Goal: Task Accomplishment & Management: Use online tool/utility

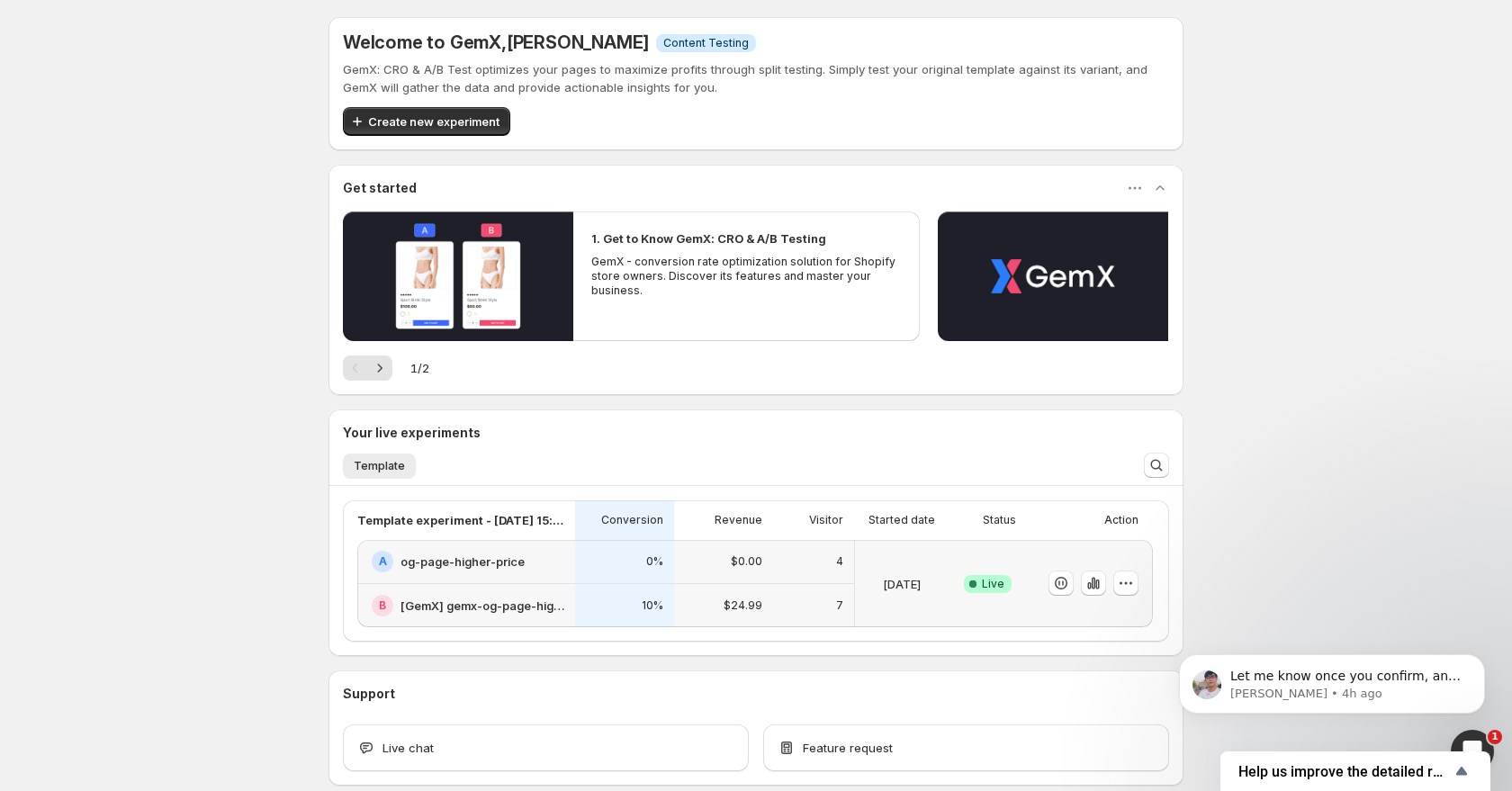
scroll to position [93, 0]
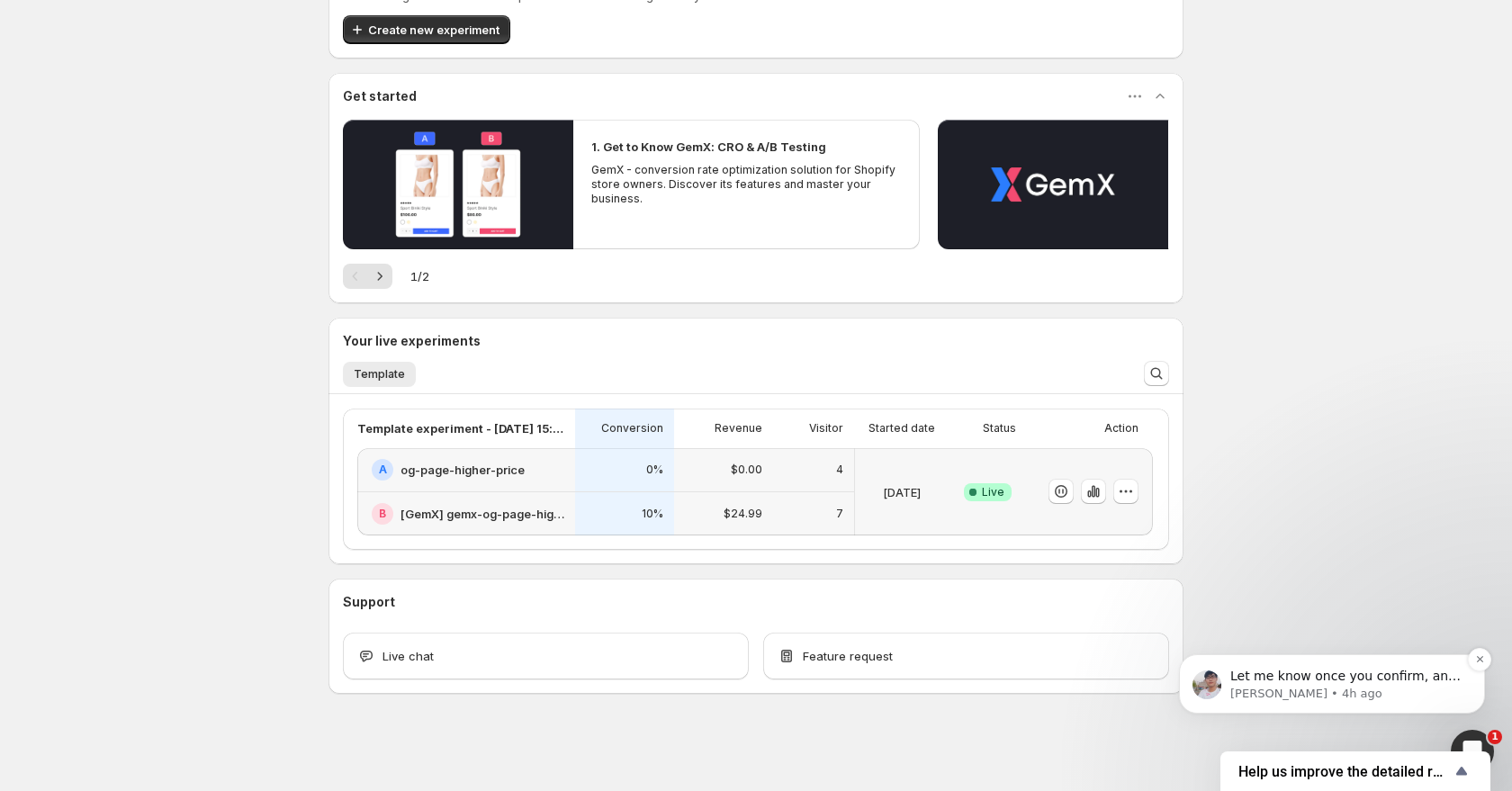
click at [1307, 684] on p "Let me know once you confirm, and I'll proceed with the update on my side." at bounding box center [1347, 677] width 232 height 18
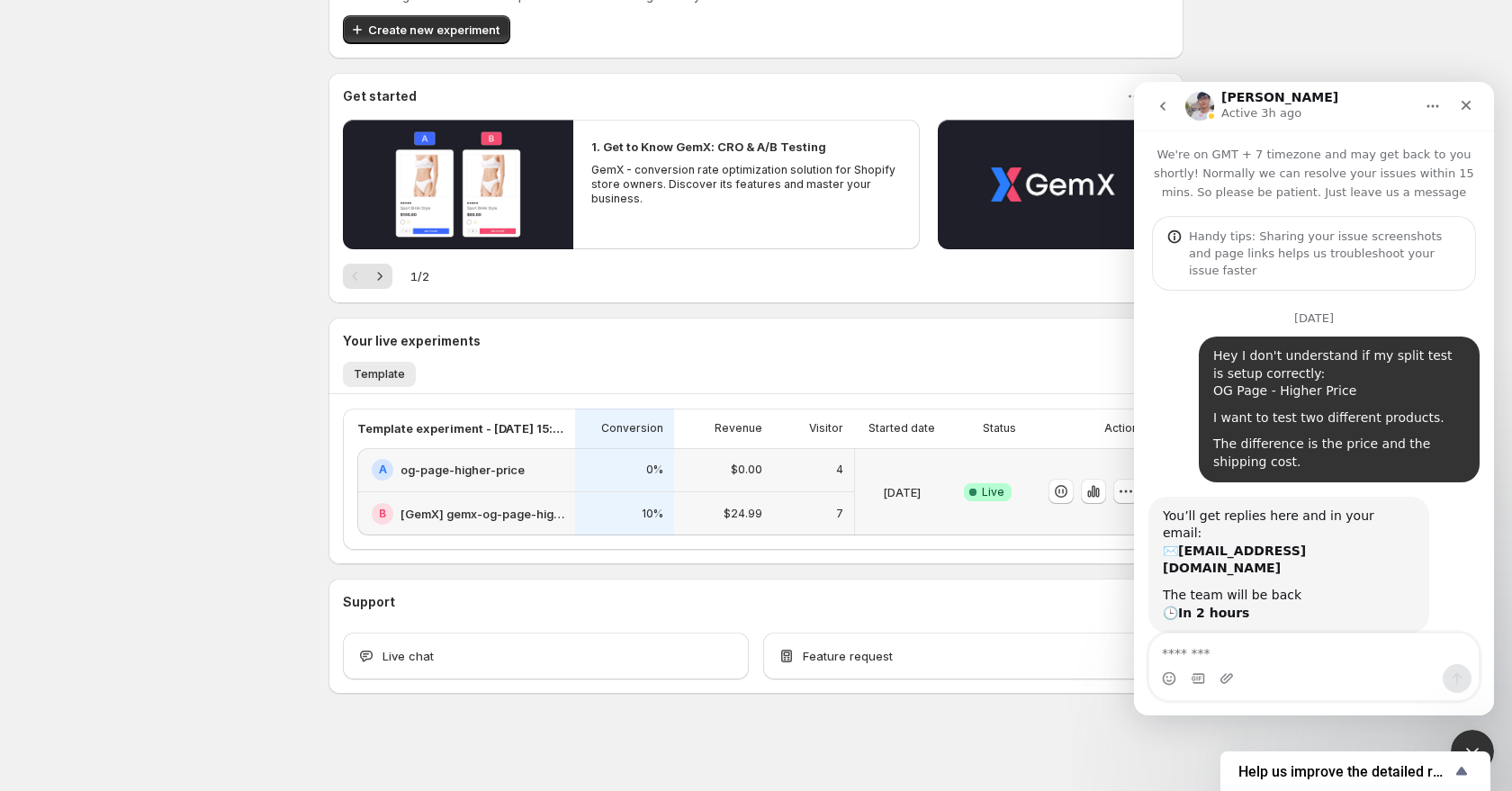
scroll to position [188, 0]
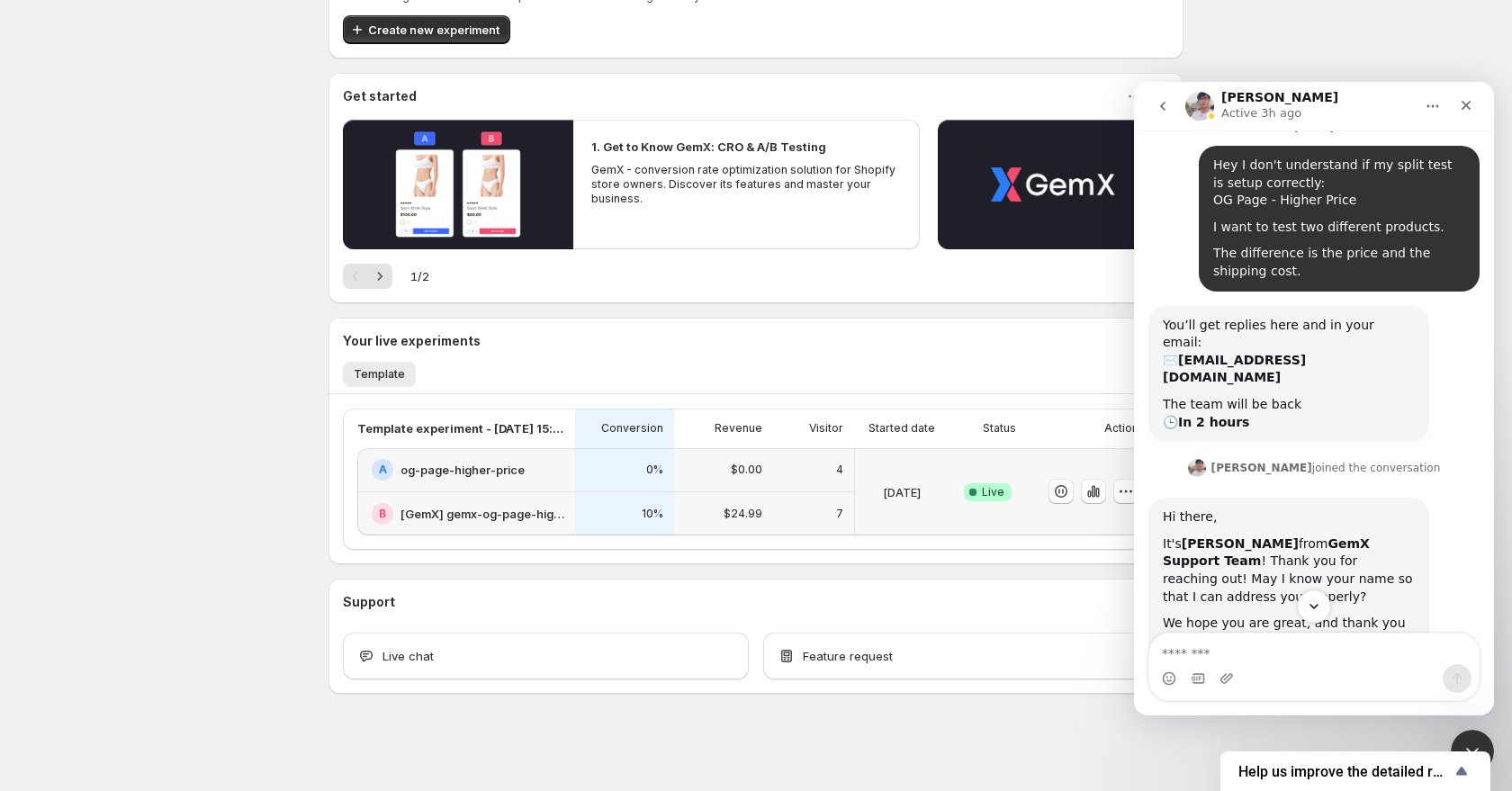
click at [1312, 609] on icon "Scroll to bottom" at bounding box center [1314, 607] width 16 height 16
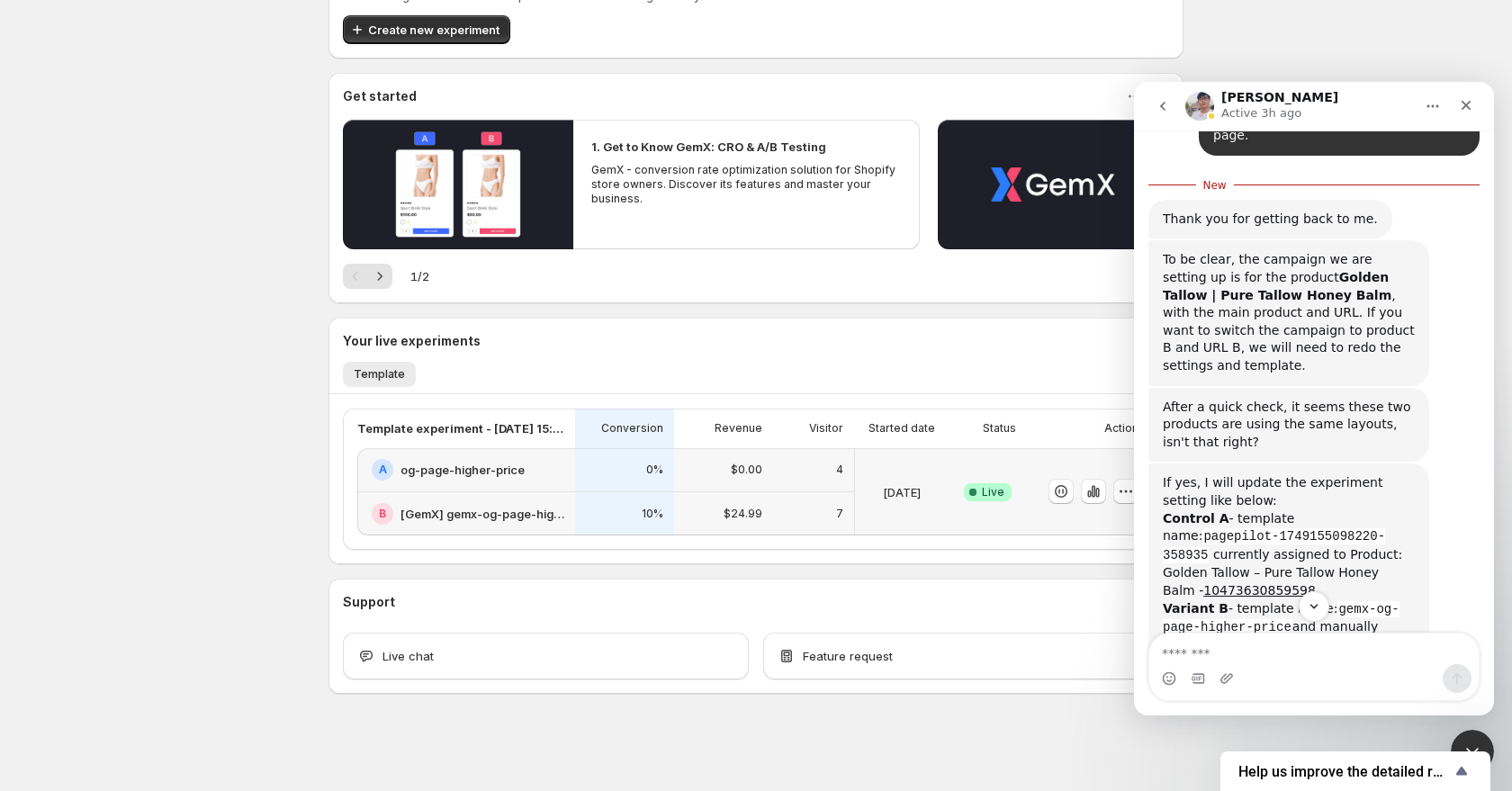
scroll to position [6944, 0]
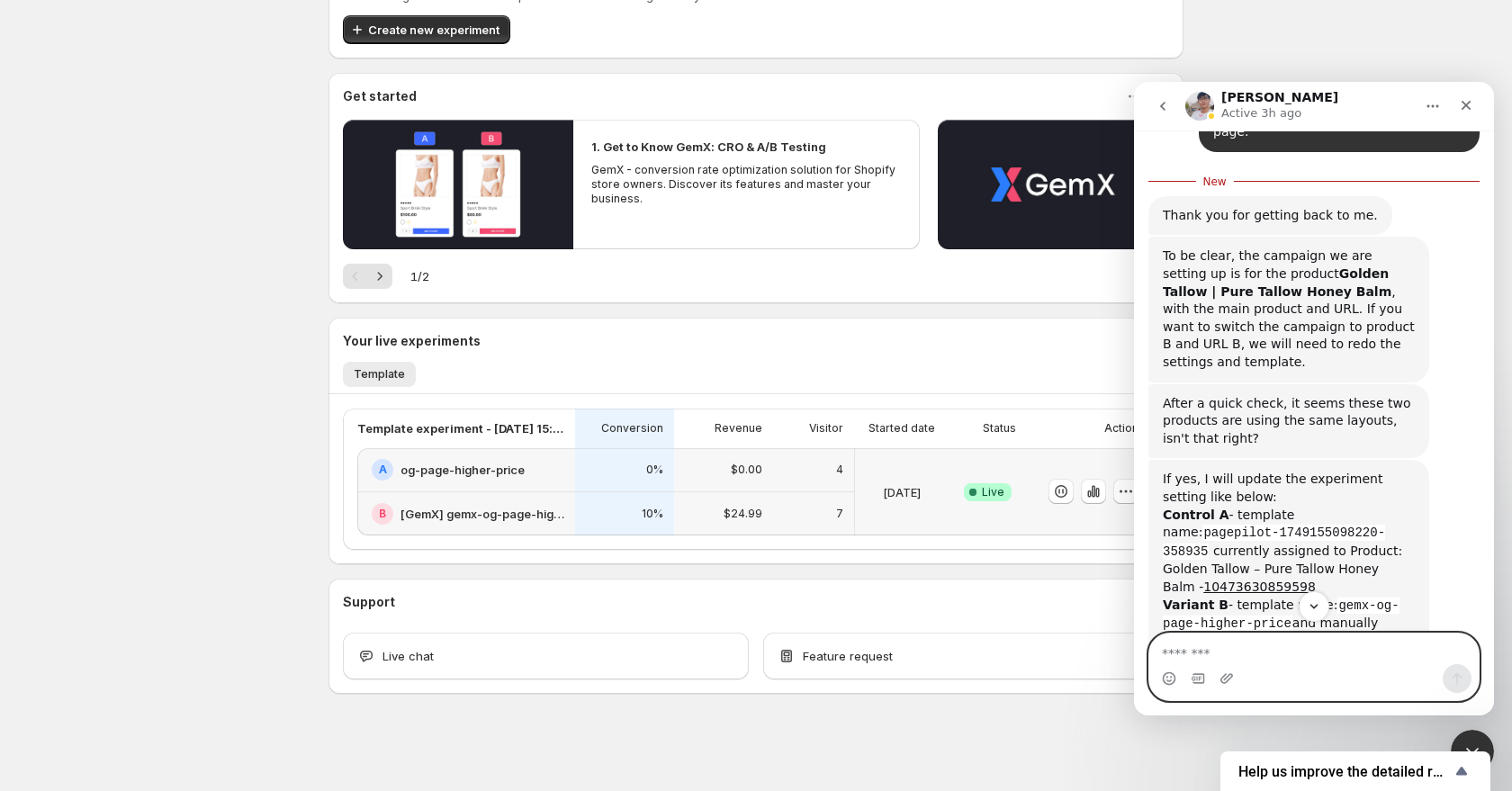
click at [1206, 647] on textarea "Message…" at bounding box center [1313, 649] width 329 height 31
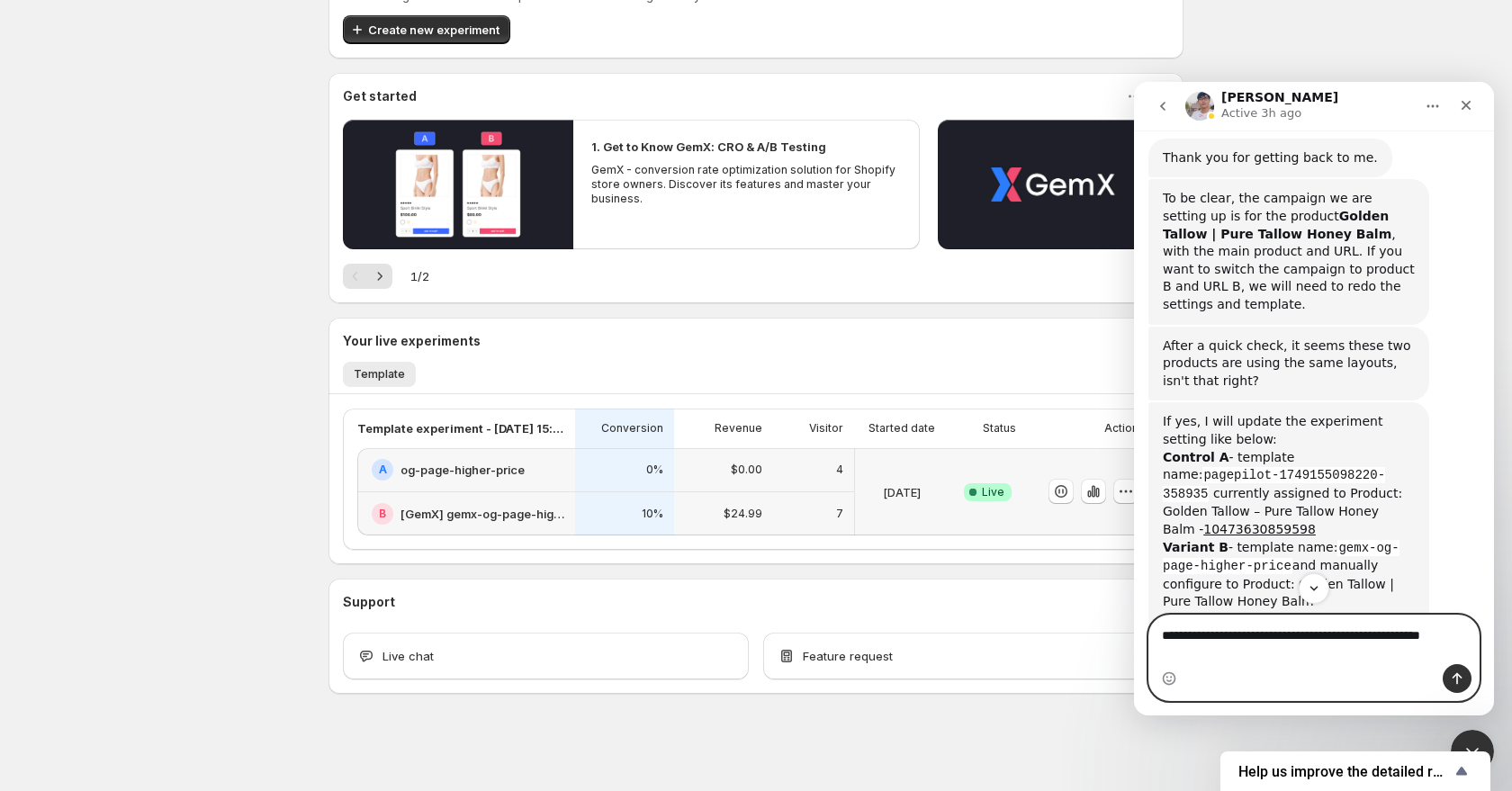
scroll to position [7004, 0]
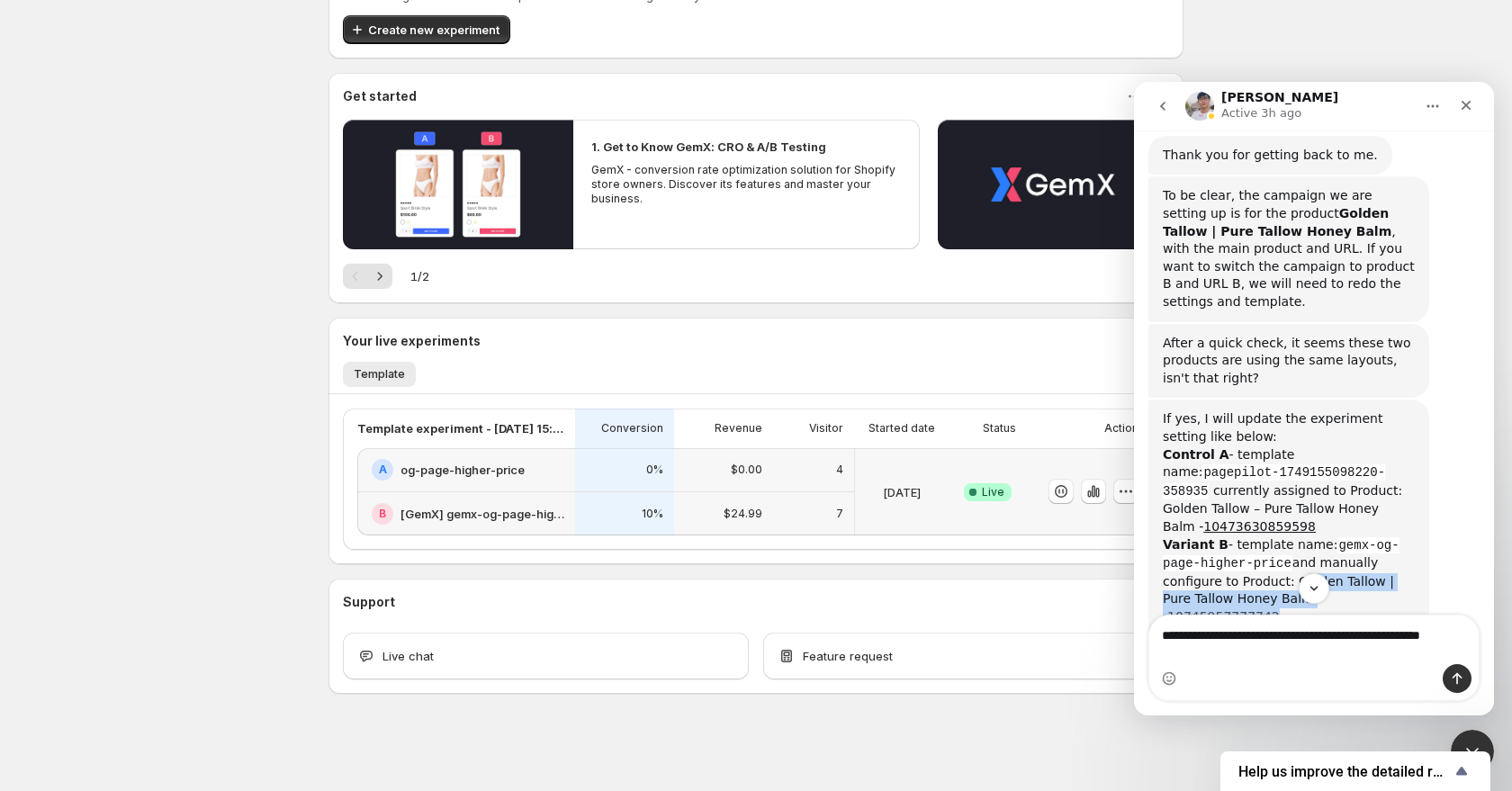
drag, startPoint x: 1292, startPoint y: 515, endPoint x: 1386, endPoint y: 528, distance: 95.5
click at [1386, 536] on div "Variant B - template name: gemx-og-page-higher-price and manually configure to …" at bounding box center [1289, 598] width 252 height 125
copy div "Golden Tallow | Pure Tallow Honey Balm - 10745957777742"
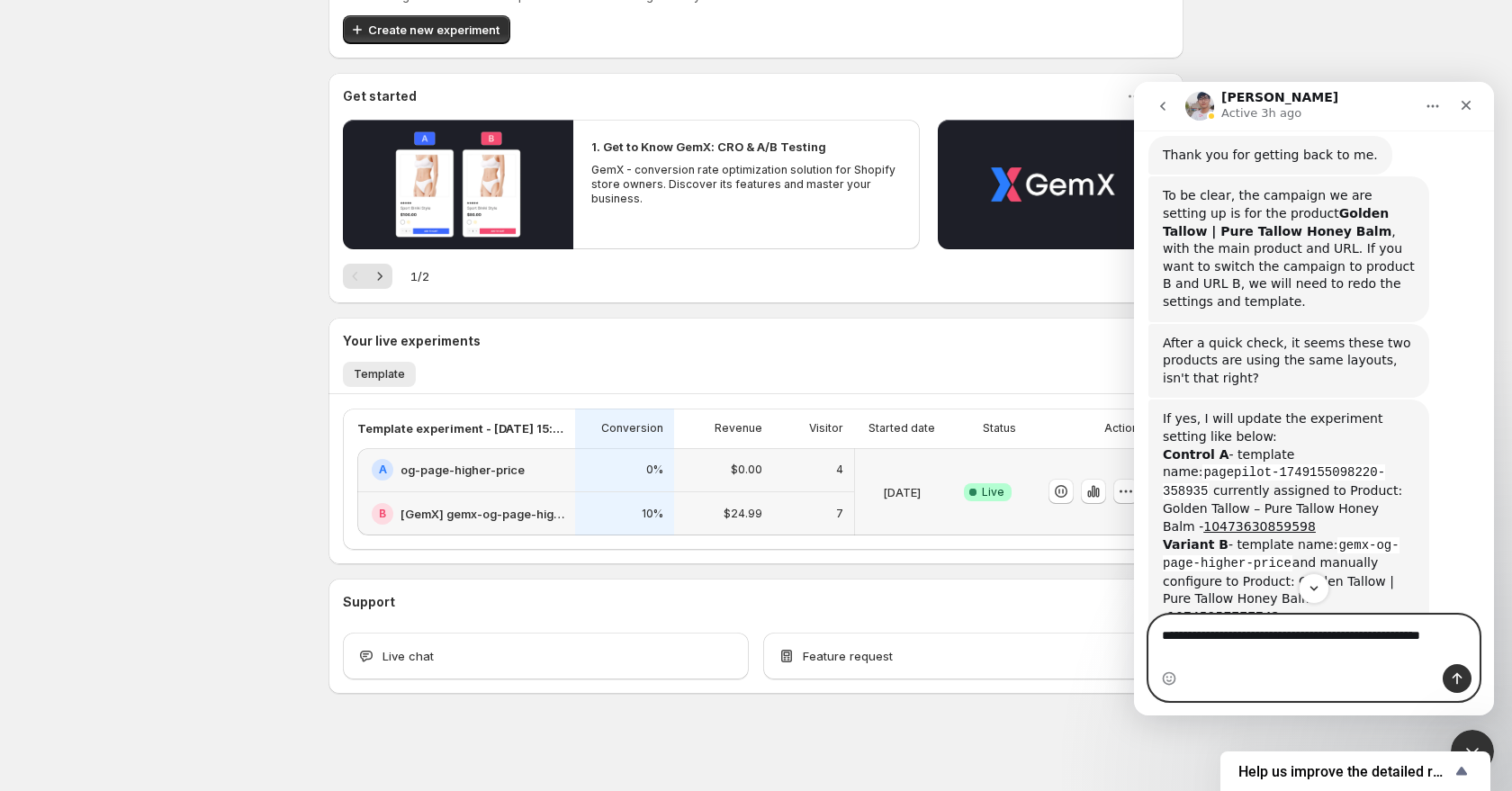
click at [1254, 654] on textarea "**********" at bounding box center [1313, 640] width 329 height 49
paste textarea "**********"
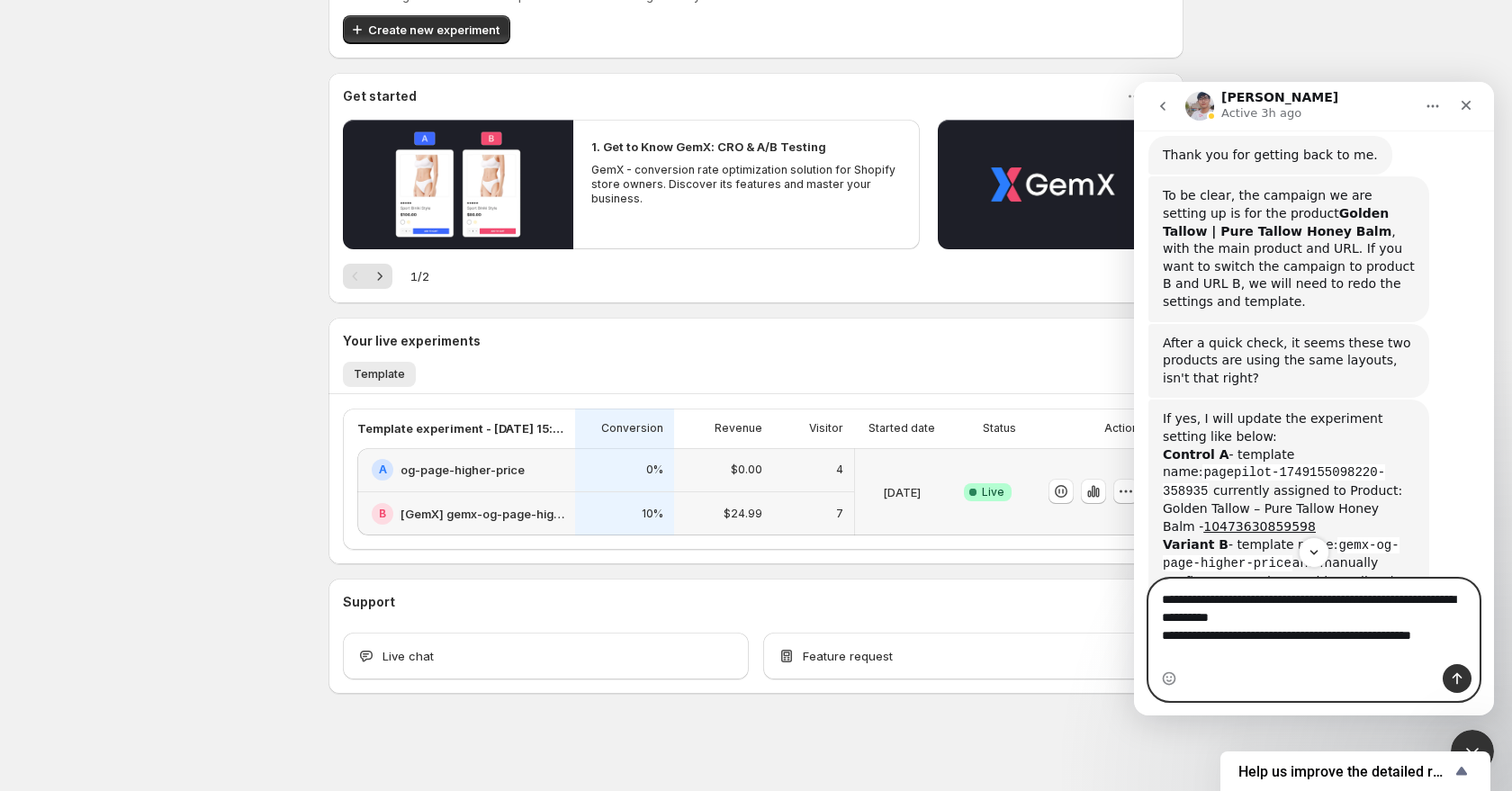
type textarea "**********"
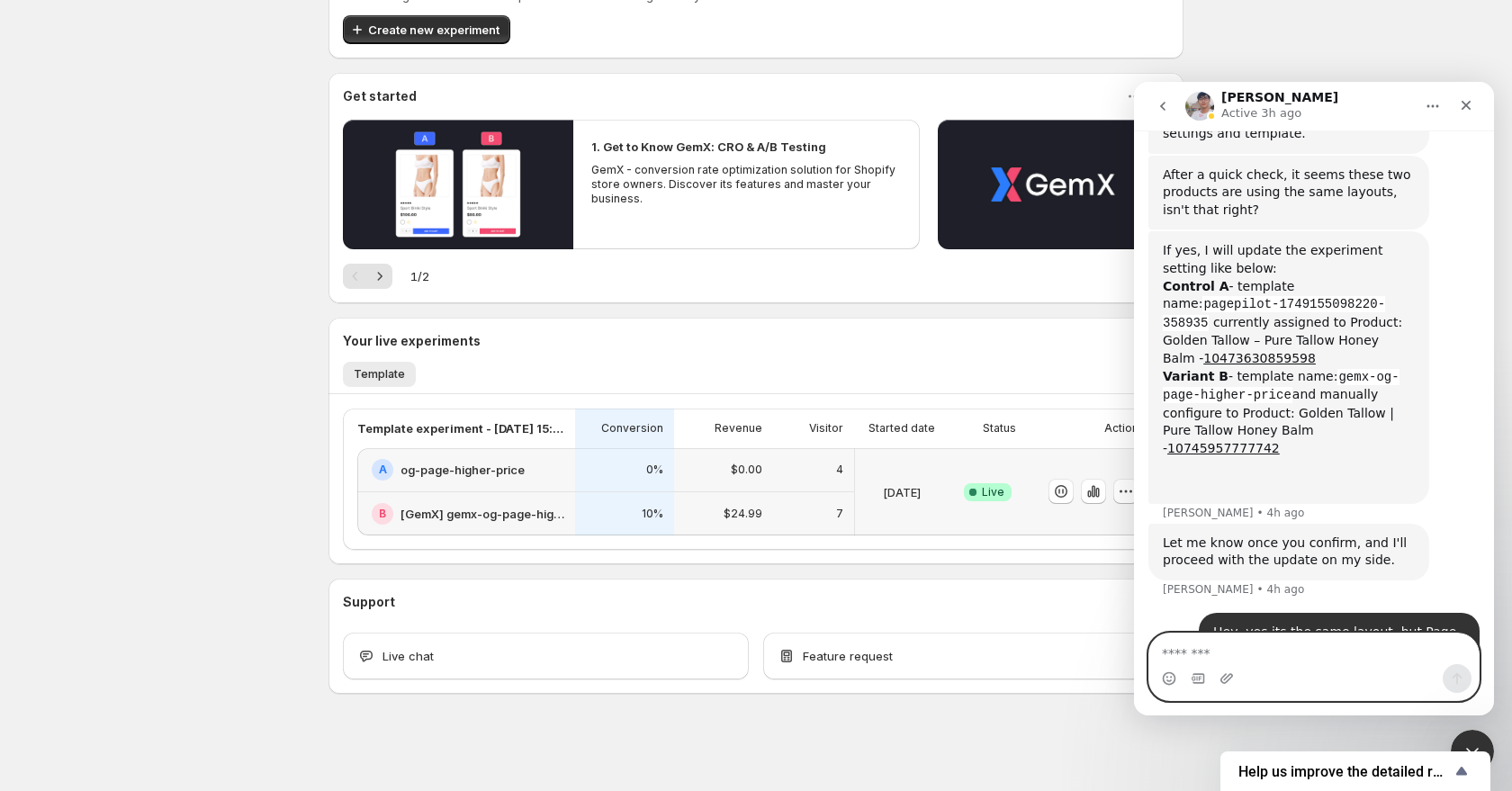
scroll to position [7153, 0]
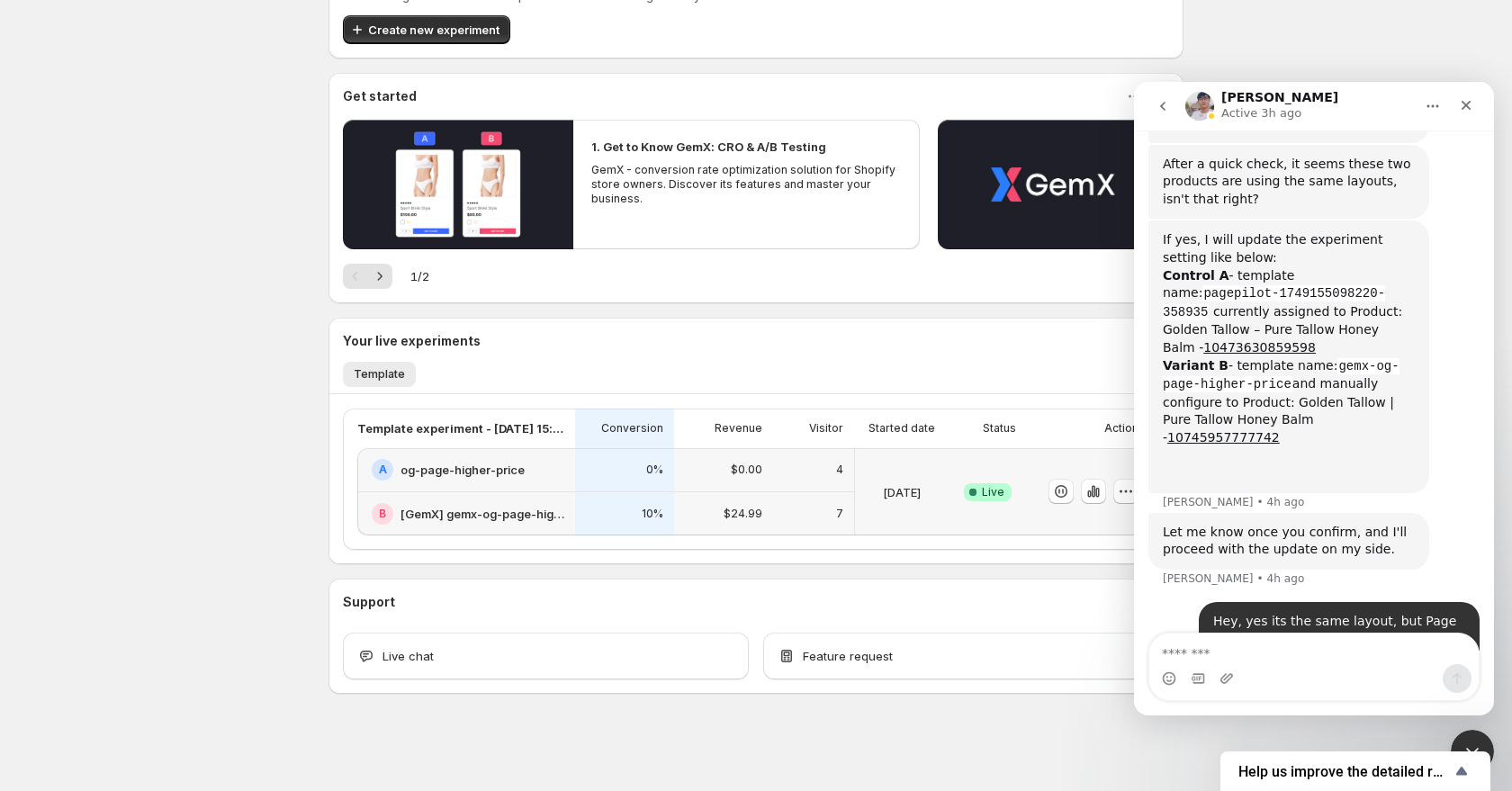
click at [1275, 673] on div "Intercom messenger" at bounding box center [1313, 678] width 329 height 29
click at [1276, 659] on textarea "Message…" at bounding box center [1313, 649] width 329 height 31
type textarea "**********"
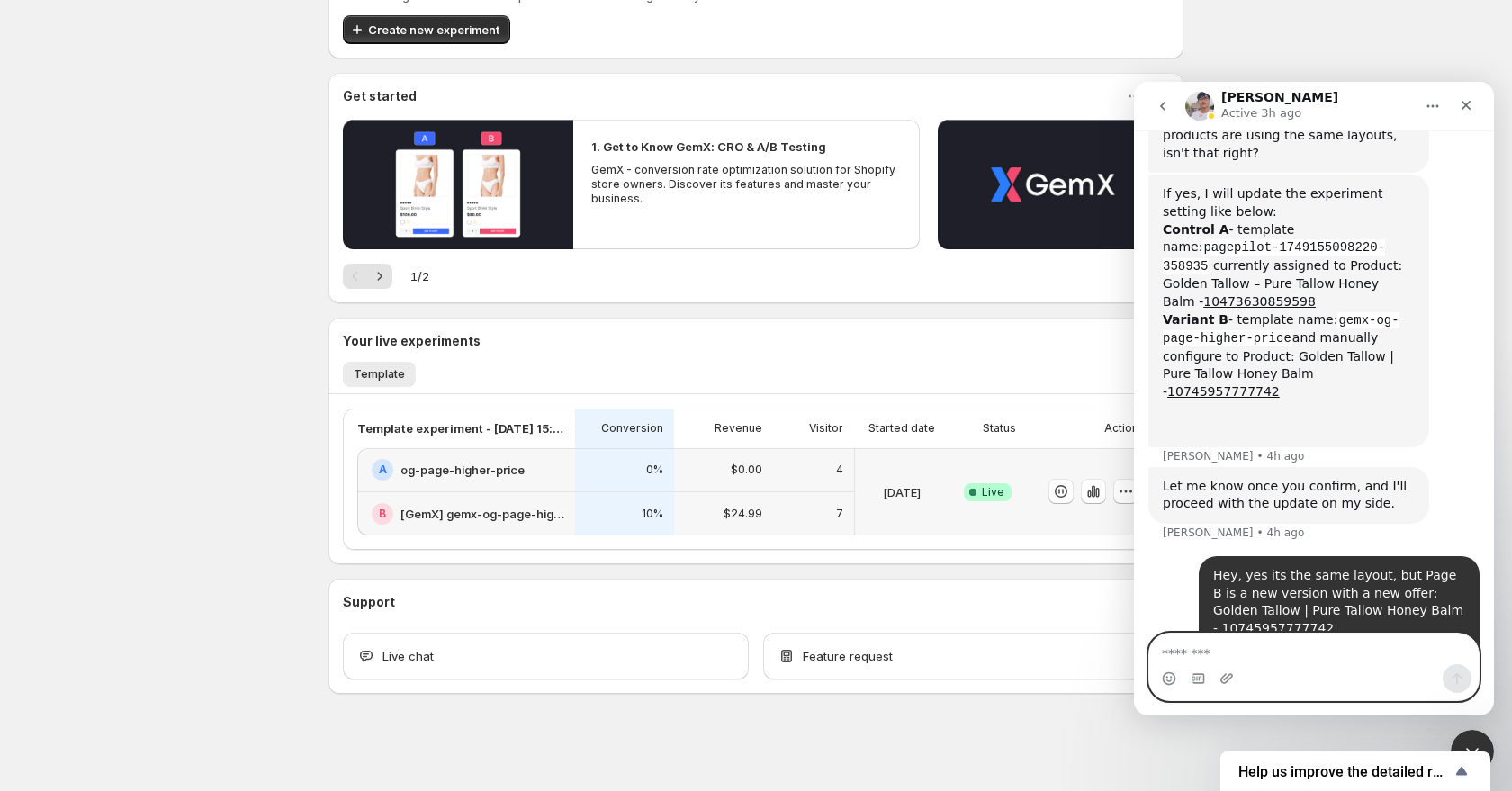
scroll to position [7209, 0]
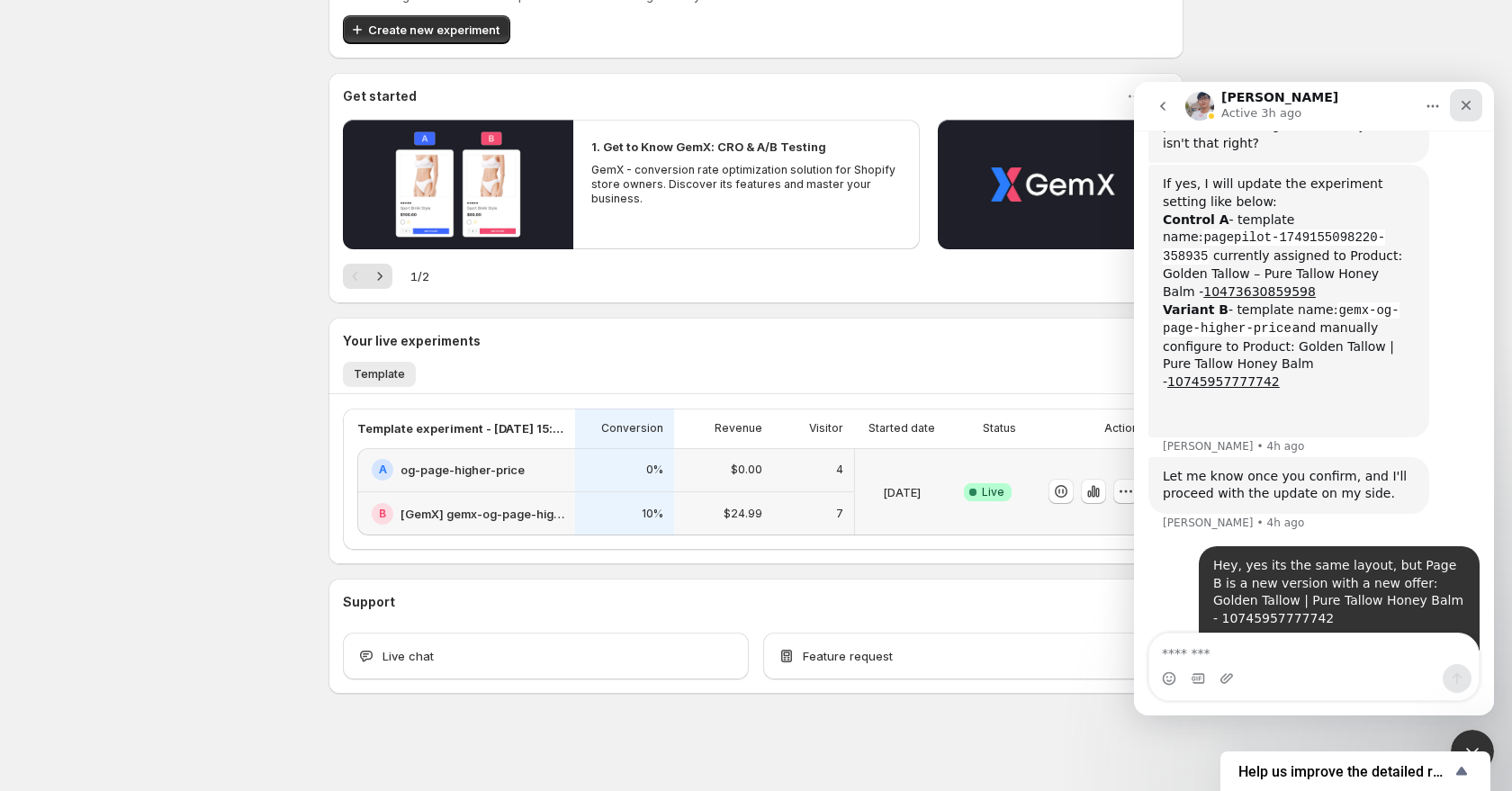
click at [1463, 94] on div "Close" at bounding box center [1466, 105] width 32 height 32
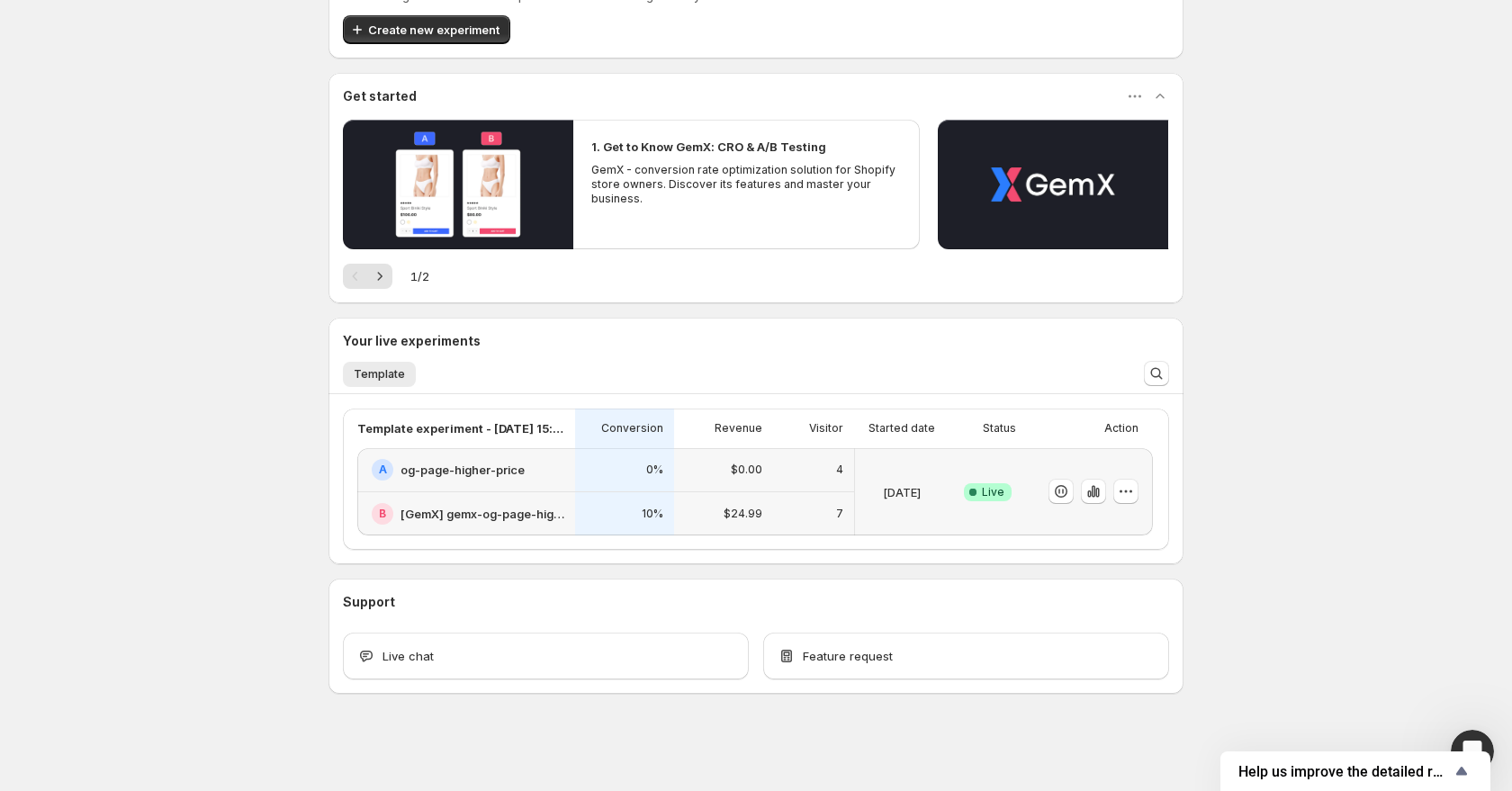
scroll to position [0, 0]
click at [1058, 493] on icon "button" at bounding box center [1061, 491] width 18 height 18
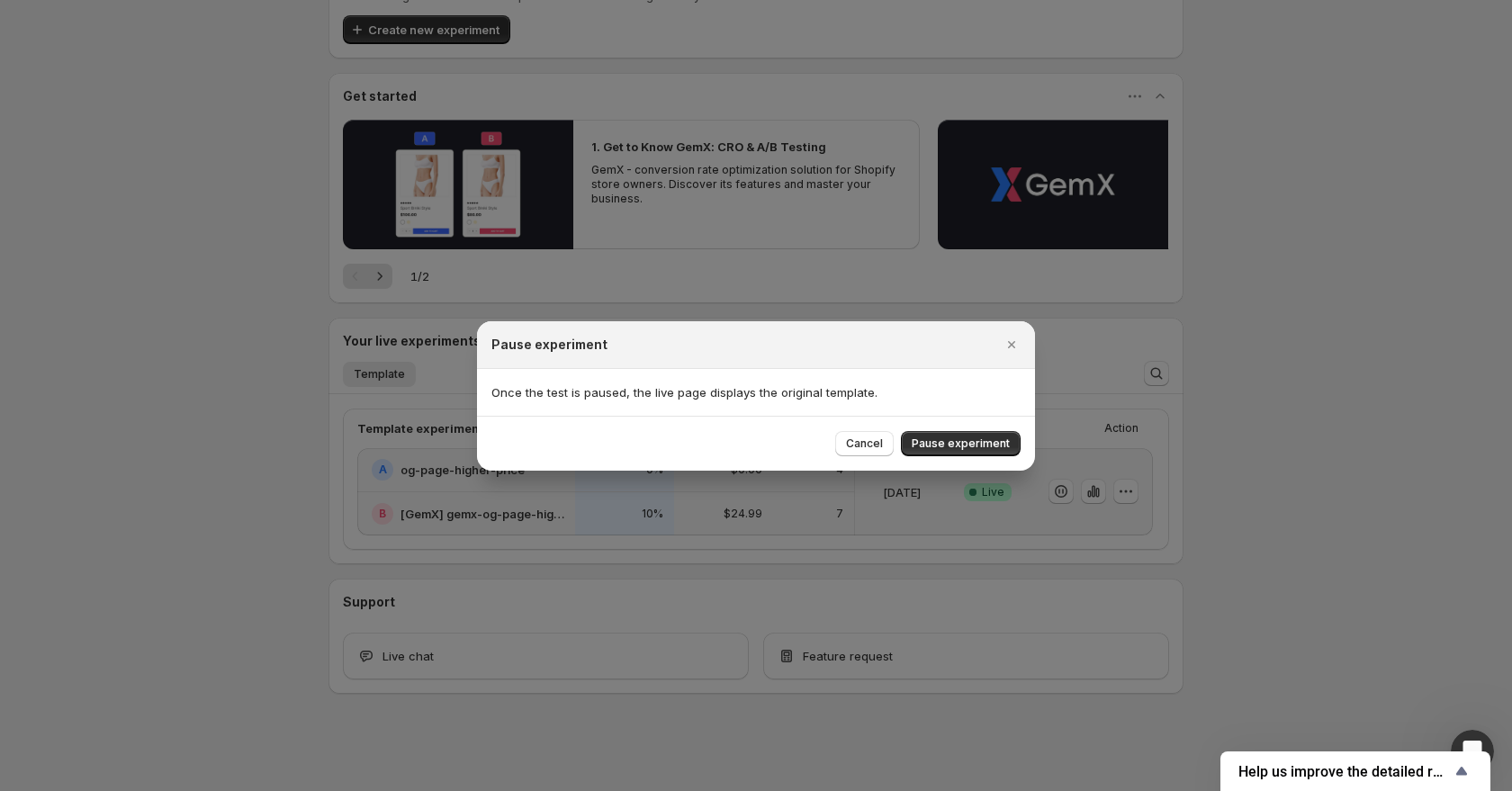
click at [964, 446] on span "Pause experiment" at bounding box center [961, 444] width 98 height 14
